Goal: Transaction & Acquisition: Purchase product/service

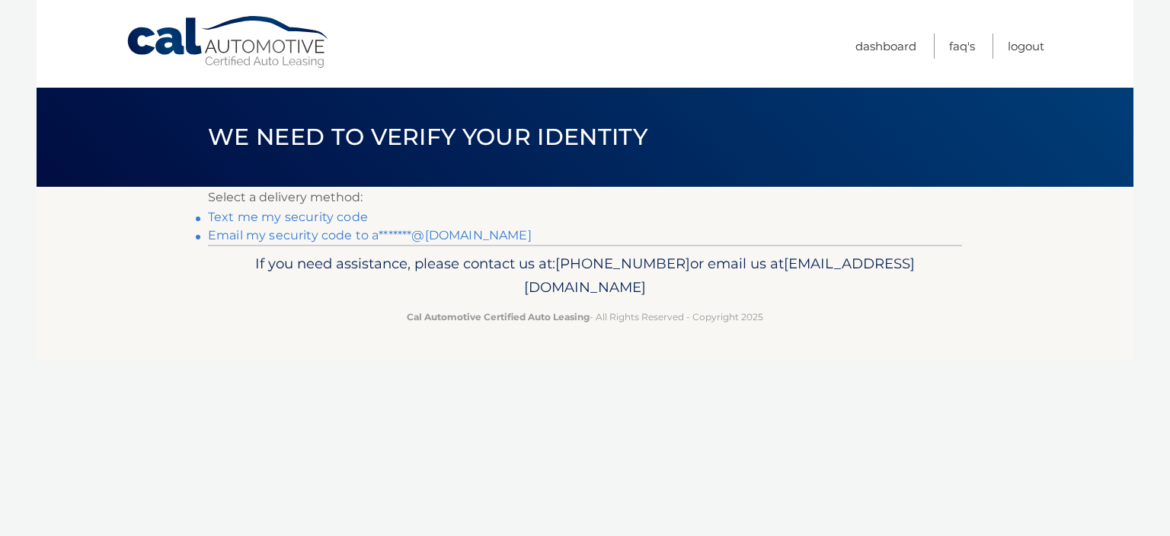
click at [353, 235] on link "Email my security code to a*******@gmail.com" at bounding box center [370, 235] width 324 height 14
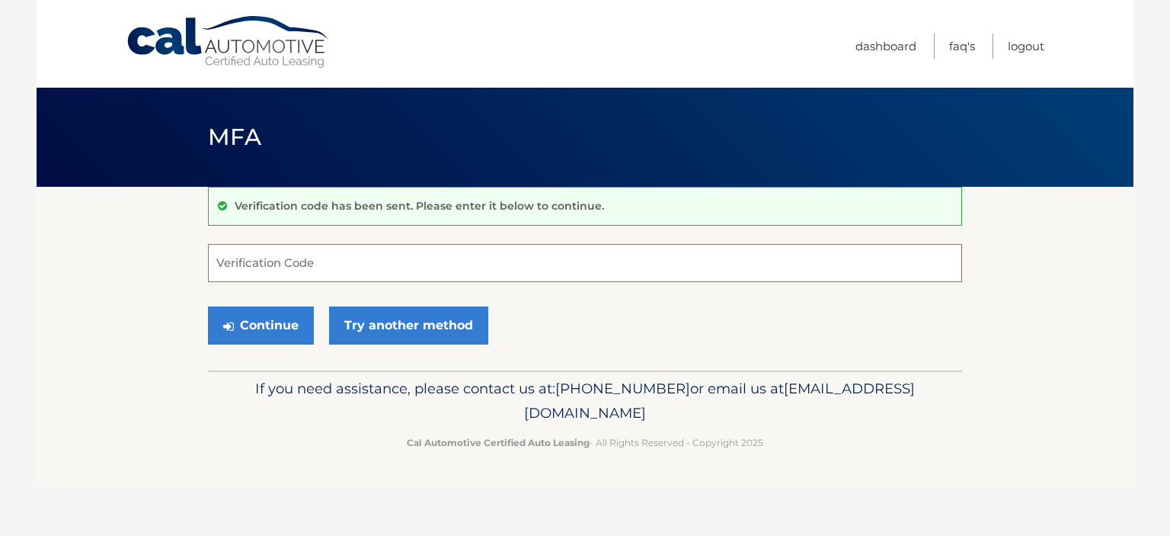
click at [387, 267] on input "Verification Code" at bounding box center [585, 263] width 754 height 38
paste input "196406"
type input "196406"
click at [256, 328] on button "Continue" at bounding box center [261, 325] width 106 height 38
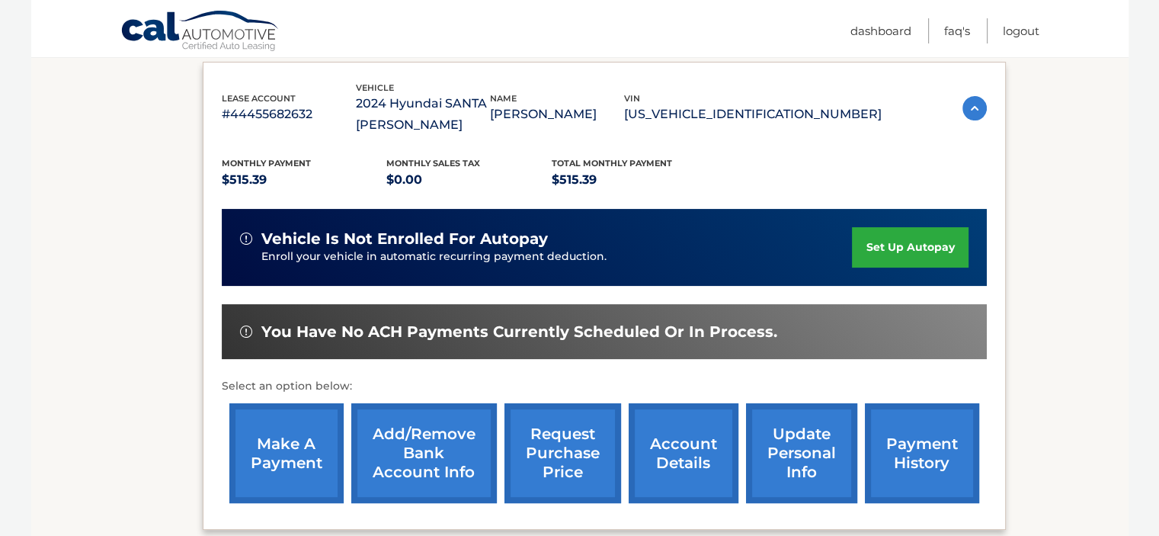
scroll to position [229, 0]
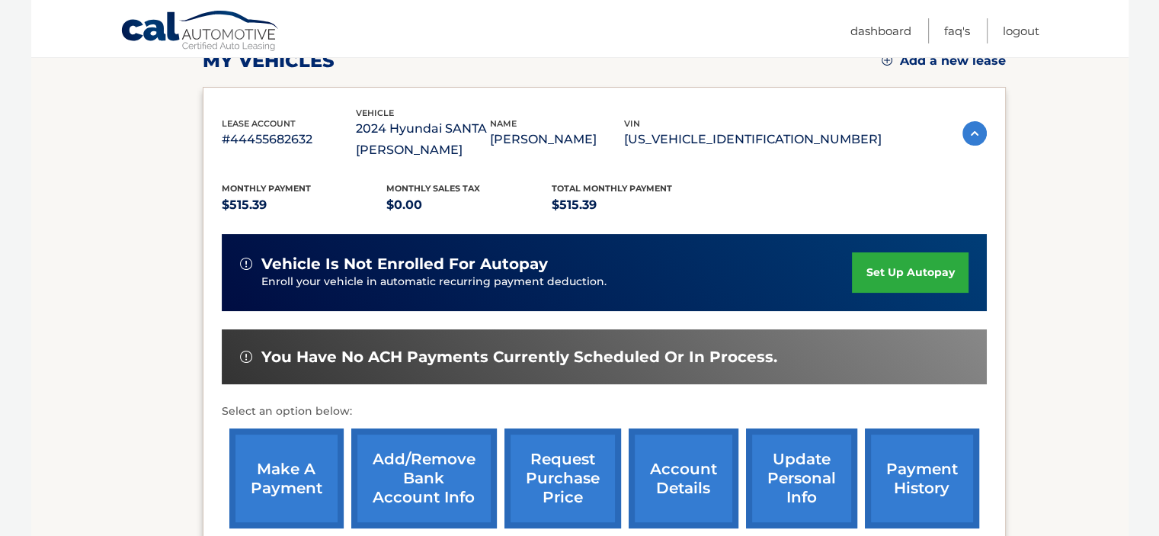
click at [277, 480] on link "make a payment" at bounding box center [286, 478] width 114 height 100
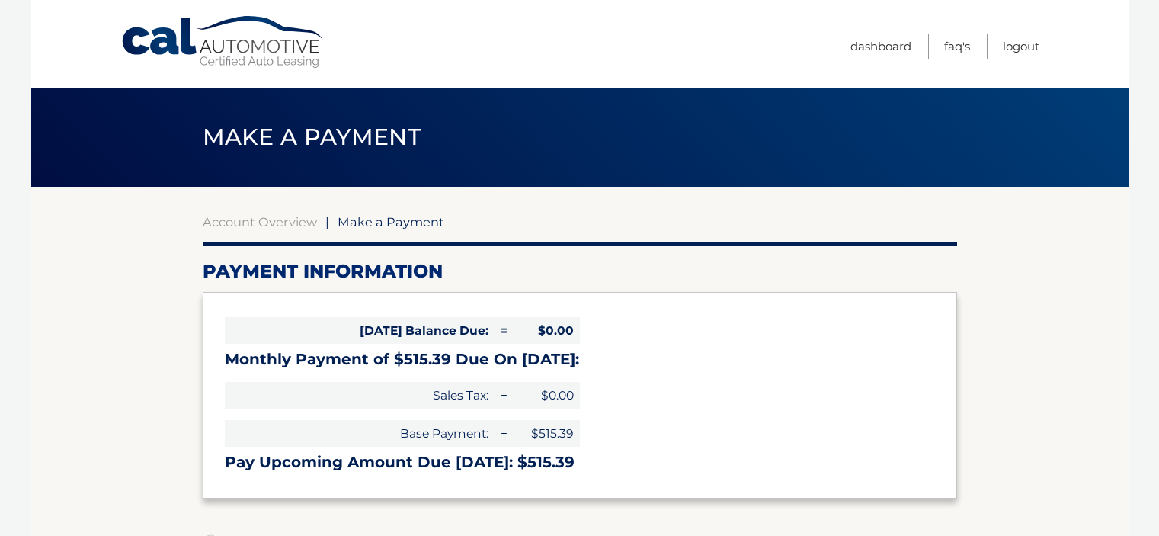
select select "OWUzM2RjM2EtNmZiYS00YjliLWFhYWQtZjlhMGY4N2EwMzY4"
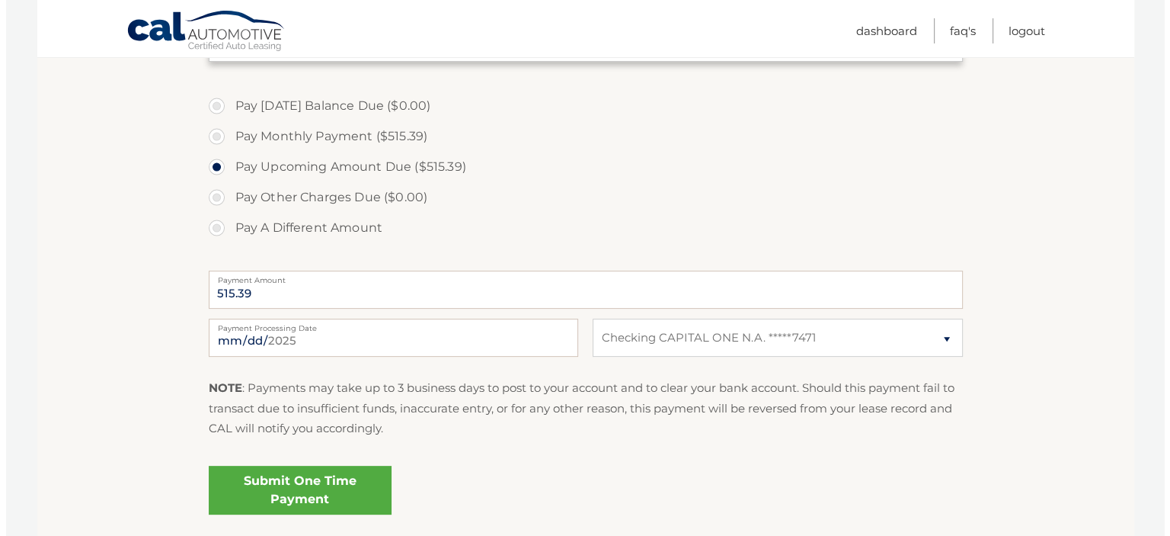
scroll to position [457, 0]
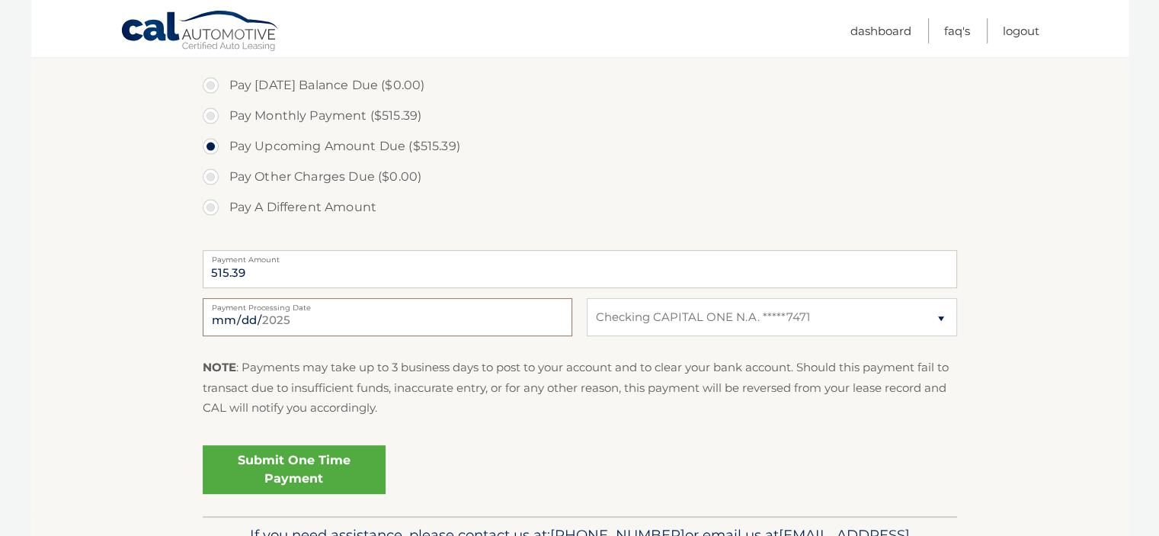
click at [271, 315] on input "2025-09-18" at bounding box center [387, 317] width 369 height 38
type input "2025-09-19"
click at [305, 472] on link "Submit One Time Payment" at bounding box center [294, 469] width 183 height 49
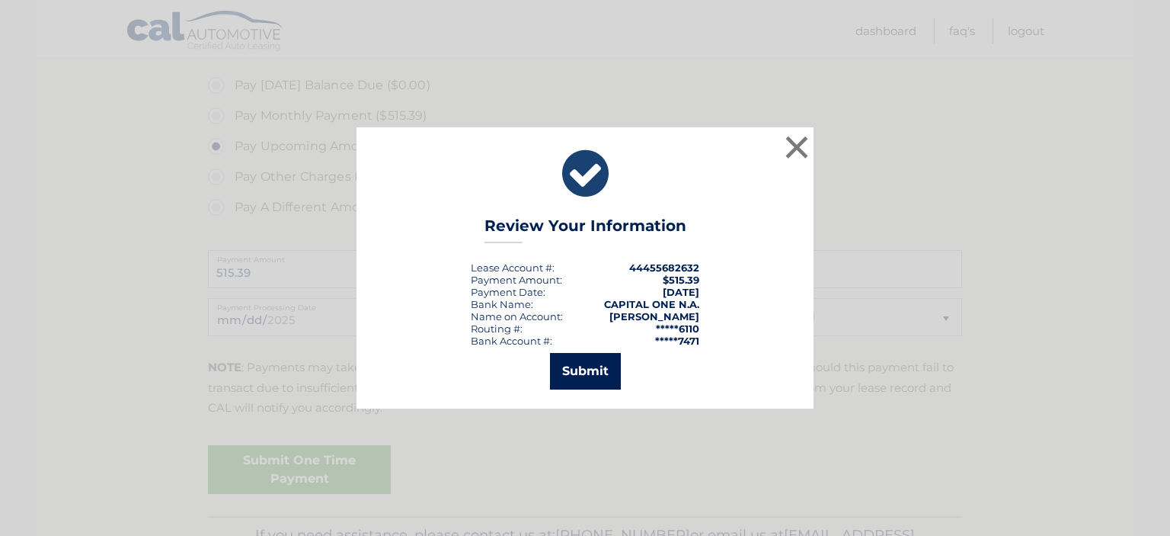
click at [596, 369] on button "Submit" at bounding box center [585, 371] width 71 height 37
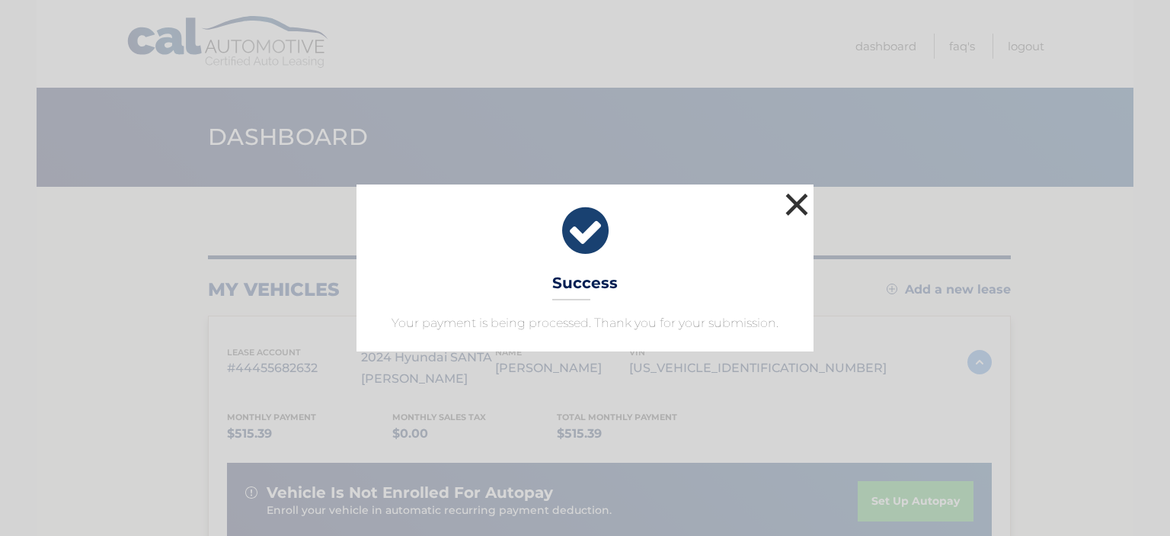
click at [799, 203] on button "×" at bounding box center [797, 204] width 30 height 30
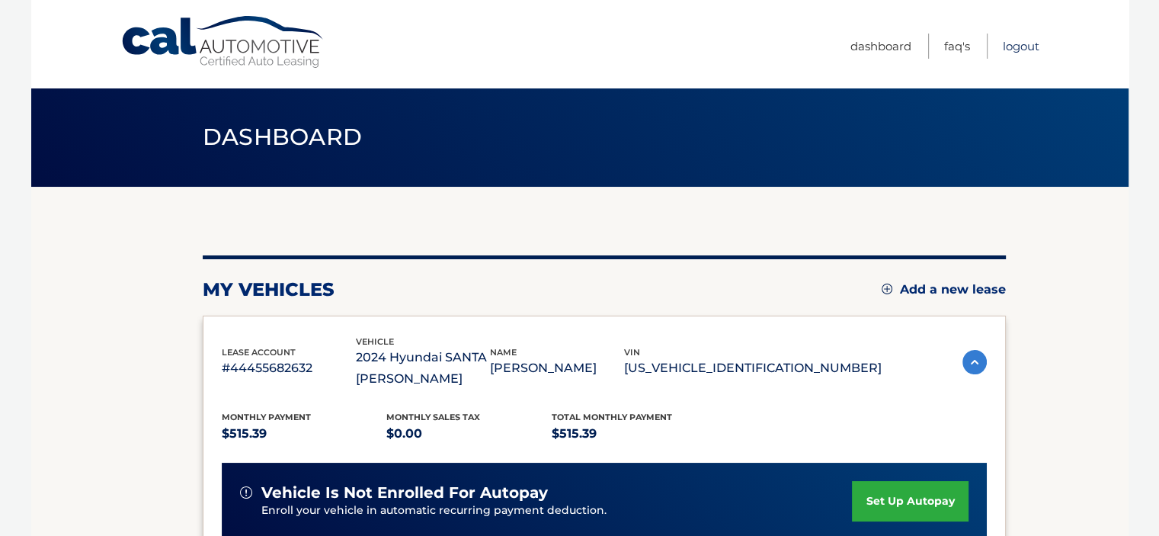
click at [1025, 46] on link "Logout" at bounding box center [1021, 46] width 37 height 25
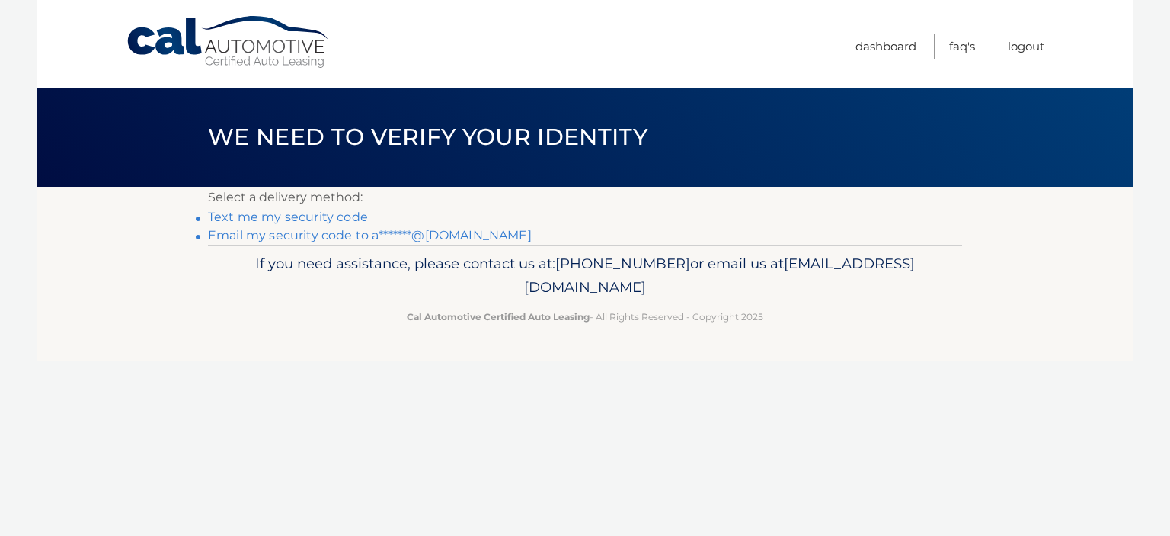
click at [310, 236] on link "Email my security code to a*******@[DOMAIN_NAME]" at bounding box center [370, 235] width 324 height 14
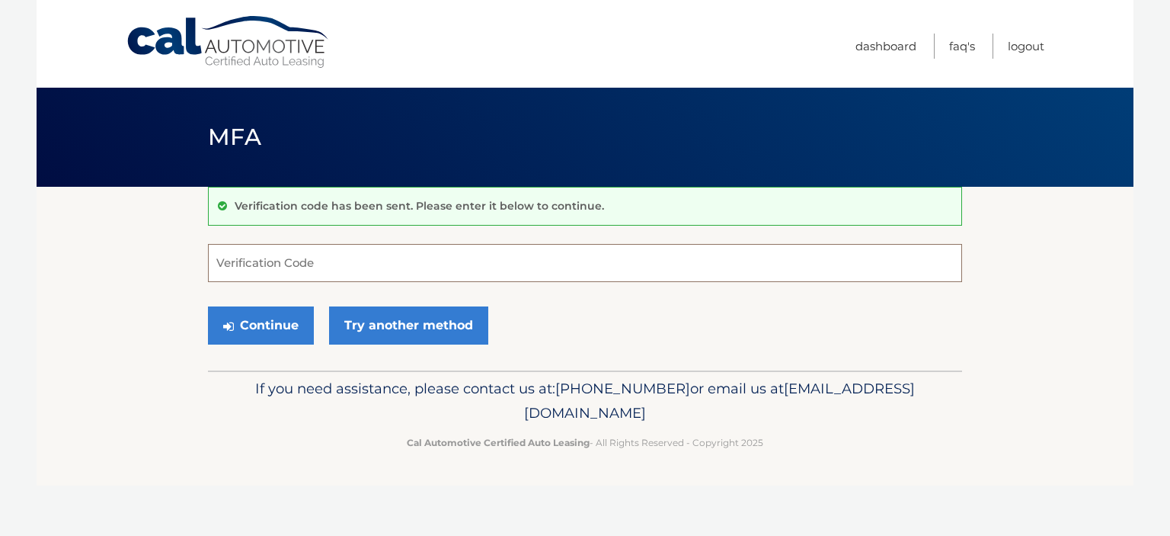
click at [341, 261] on input "Verification Code" at bounding box center [585, 263] width 754 height 38
paste input "881190"
type input "881190"
click at [261, 328] on button "Continue" at bounding box center [261, 325] width 106 height 38
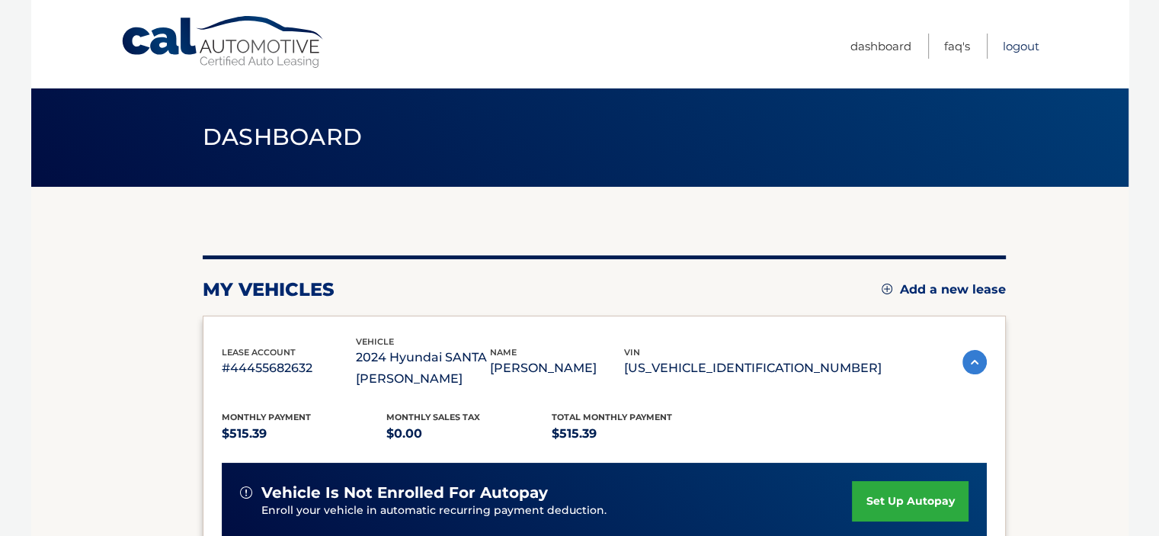
click at [1012, 45] on link "Logout" at bounding box center [1021, 46] width 37 height 25
